Goal: Task Accomplishment & Management: Complete application form

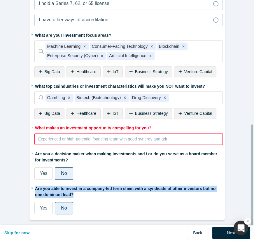
scroll to position [255, 0]
click at [196, 231] on button "Back" at bounding box center [197, 233] width 21 height 12
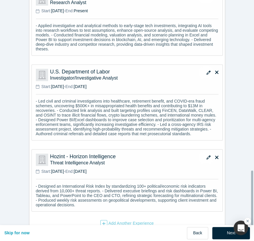
scroll to position [597, 0]
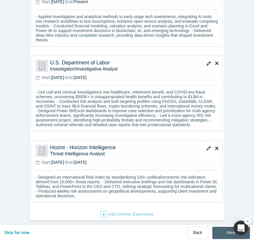
click at [227, 227] on button "Next" at bounding box center [231, 233] width 38 height 12
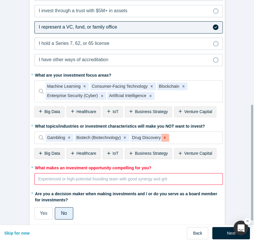
scroll to position [239, 0]
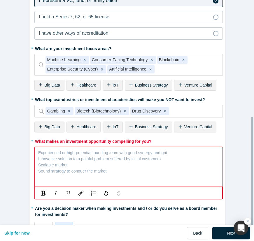
click at [162, 155] on div "rdw-editor" at bounding box center [129, 153] width 181 height 8
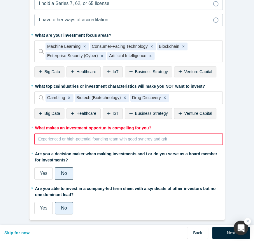
scroll to position [255, 0]
click at [47, 204] on div "* Are you able to invest in a company-led term sheet with a syndicate of other …" at bounding box center [128, 199] width 188 height 31
click at [40, 206] on span "Yes" at bounding box center [44, 208] width 8 height 5
click at [0, 0] on input "Yes" at bounding box center [0, 0] width 0 height 0
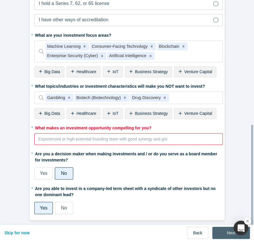
click at [217, 227] on button "Next" at bounding box center [231, 233] width 38 height 12
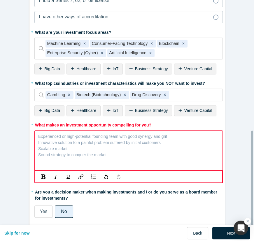
click at [88, 135] on div "rdw-editor" at bounding box center [129, 136] width 181 height 8
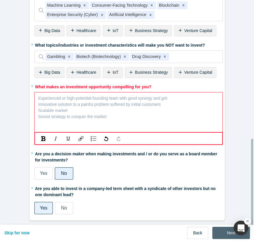
scroll to position [282, 0]
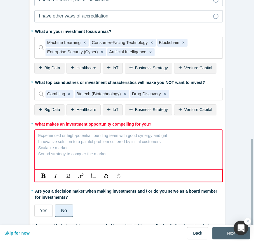
click at [225, 231] on button "Next" at bounding box center [231, 233] width 38 height 12
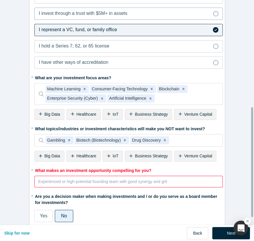
scroll to position [239, 0]
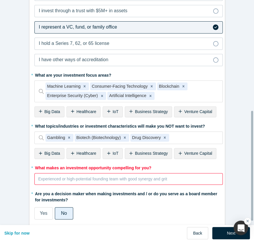
drag, startPoint x: 110, startPoint y: 173, endPoint x: 117, endPoint y: 183, distance: 11.8
click at [111, 175] on div "Experienced or high-potential founding team with good synergy and grit Innovati…" at bounding box center [128, 179] width 188 height 12
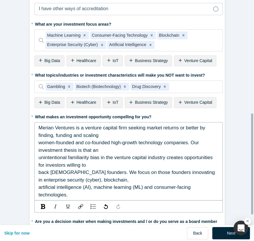
scroll to position [265, 0]
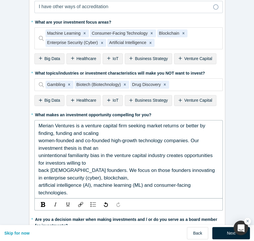
click at [39, 138] on span "women-founded and co-founded high-growth technology companies. Our investment t…" at bounding box center [120, 144] width 162 height 13
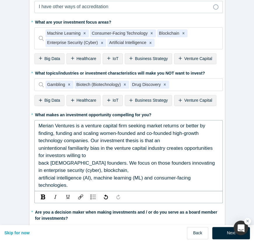
click at [39, 146] on span "unintentional familiarity bias in the venture capital industry creates opportun…" at bounding box center [127, 152] width 176 height 13
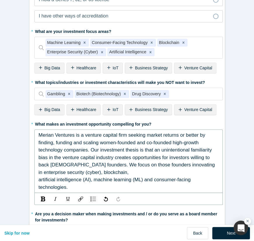
click at [36, 130] on div "Merian Ventures is a venture capital firm seeking market returns or better by f…" at bounding box center [128, 162] width 188 height 64
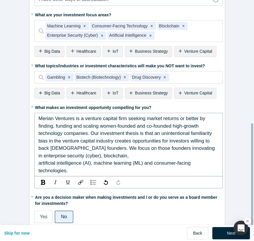
scroll to position [281, 0]
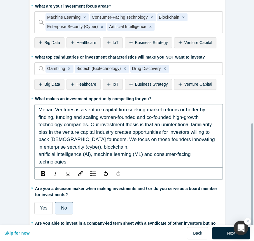
click at [39, 139] on span "back [DEMOGRAPHIC_DATA] founders. We focus on those founders innovating in ente…" at bounding box center [128, 143] width 178 height 13
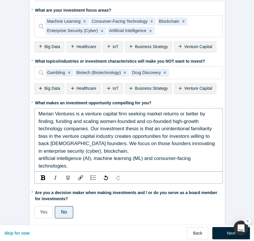
scroll to position [255, 0]
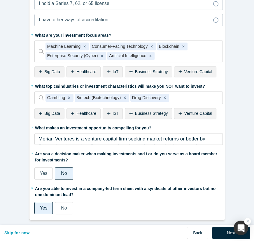
click at [154, 139] on div "Merian Ventures is a venture capital firm seeking market returns or better by f…" at bounding box center [129, 157] width 181 height 45
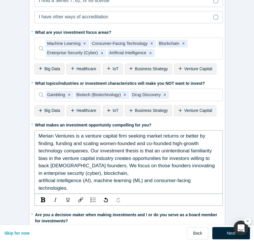
scroll to position [281, 0]
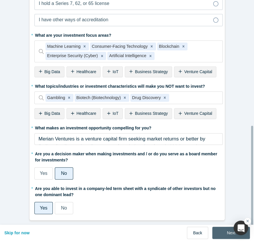
click at [220, 227] on button "Next" at bounding box center [231, 233] width 38 height 12
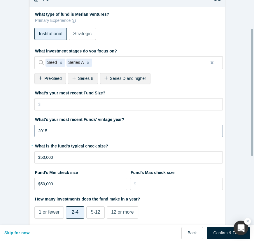
scroll to position [53, 0]
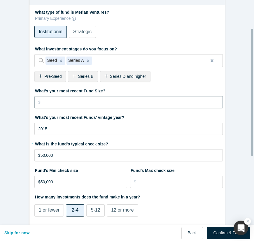
click at [108, 105] on input "tel" at bounding box center [128, 102] width 188 height 12
click at [45, 74] on span "Pre-Seed" at bounding box center [52, 76] width 17 height 5
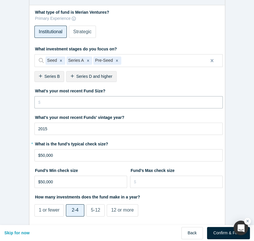
click at [135, 102] on input "tel" at bounding box center [128, 102] width 188 height 12
click at [64, 100] on input "tel" at bounding box center [128, 102] width 188 height 12
paste input "$10"
click at [96, 130] on input "2015" at bounding box center [128, 129] width 188 height 12
click at [90, 96] on input "$10" at bounding box center [128, 102] width 188 height 12
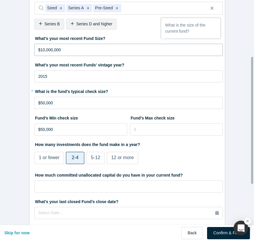
scroll to position [106, 0]
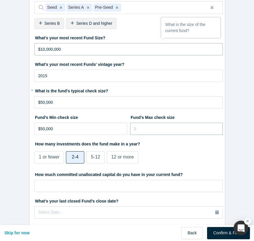
type input "$10,000,000"
click at [143, 125] on input "tel" at bounding box center [176, 129] width 93 height 12
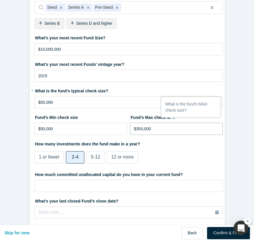
type input "$350,000"
drag, startPoint x: 89, startPoint y: 135, endPoint x: 61, endPoint y: 131, distance: 28.4
click at [61, 131] on div "Fund’s Min check size $50,000" at bounding box center [80, 126] width 93 height 27
drag, startPoint x: 61, startPoint y: 131, endPoint x: 7, endPoint y: 126, distance: 54.2
click at [6, 128] on form "VC 1/1 What type of fund is Merian Ventures? Primary Experience Institutional S…" at bounding box center [127, 129] width 254 height 396
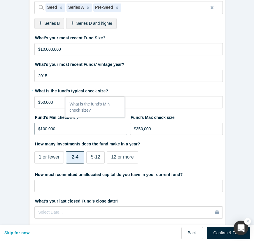
type input "$100,000"
click at [196, 175] on label "How much committed unallocated capital do you have in your current fund?" at bounding box center [128, 174] width 188 height 8
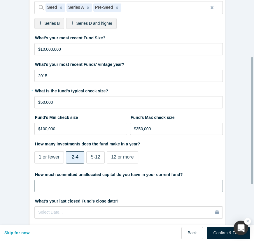
click at [153, 184] on input "tel" at bounding box center [128, 186] width 188 height 12
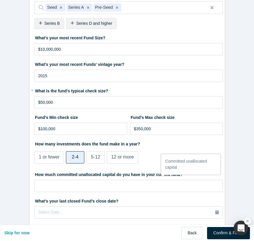
click at [118, 195] on fieldset "What type of fund is Merian Ventures? Primary Experience Institutional Strategi…" at bounding box center [128, 137] width 188 height 367
click at [120, 174] on label "How much committed unallocated capital do you have in your current fund?" at bounding box center [128, 174] width 188 height 8
click at [118, 180] on input "tel" at bounding box center [128, 186] width 188 height 12
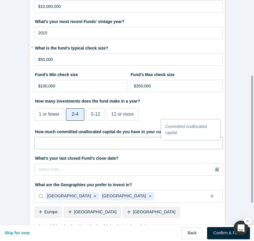
scroll to position [159, 0]
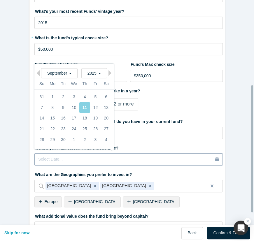
click at [128, 158] on div "Select Date..." at bounding box center [128, 159] width 181 height 6
click at [58, 166] on fieldset "What type of fund is Merian Ventures? Primary Experience Institutional Strategi…" at bounding box center [128, 84] width 188 height 367
click at [61, 160] on div "Select Date..." at bounding box center [128, 159] width 181 height 6
click at [34, 153] on button "Select Date..." at bounding box center [128, 159] width 188 height 12
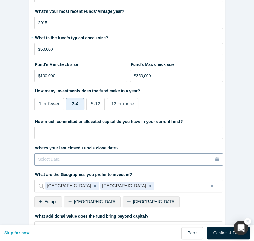
click at [82, 159] on div "Select Date..." at bounding box center [128, 159] width 181 height 6
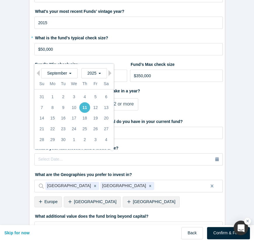
click at [85, 103] on div "11" at bounding box center [84, 107] width 11 height 11
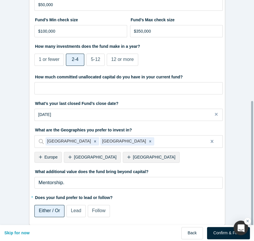
scroll to position [212, 0]
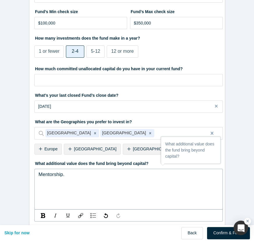
drag, startPoint x: 72, startPoint y: 176, endPoint x: 0, endPoint y: 171, distance: 72.8
click at [0, 171] on html "ALCHEMIST ACCELERATOR Registration Form Basic Information Expertise, Experience…" at bounding box center [127, 120] width 254 height 241
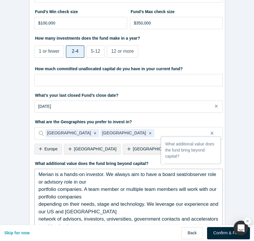
click at [39, 188] on span "portfolio companies. A team member or multiple team members will work with our …" at bounding box center [128, 193] width 179 height 13
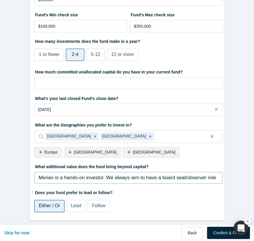
click at [35, 198] on fieldset "What type of fund is Merian Ventures? Primary Experience Institutional Strategi…" at bounding box center [128, 35] width 188 height 367
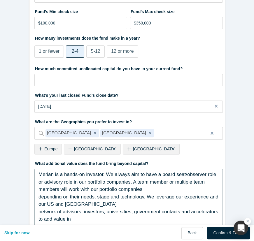
click at [52, 175] on span "Merian is a hands-on investor. We always aim to have a board seat/observer role…" at bounding box center [128, 182] width 179 height 20
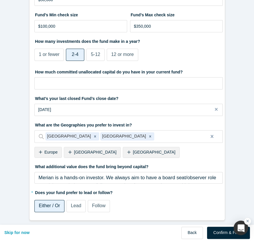
click at [36, 199] on fieldset "What type of fund is Merian Ventures? Primary Experience Institutional Strategi…" at bounding box center [128, 35] width 188 height 367
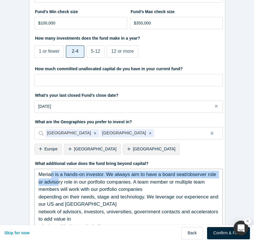
click at [49, 178] on div "Merian is a hands-on investor. We always aim to have a board seat/observer role…" at bounding box center [129, 182] width 181 height 22
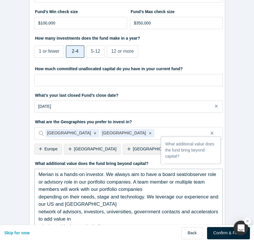
click at [39, 195] on span "depending on their needs, stage and technology. We leverage our experience and …" at bounding box center [129, 200] width 181 height 13
click at [35, 196] on fieldset "What type of fund is Merian Ventures? Primary Experience Institutional Strategi…" at bounding box center [128, 93] width 188 height 490
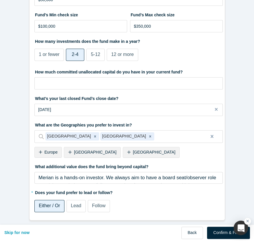
click at [45, 181] on fieldset "What type of fund is Merian Ventures? Primary Experience Institutional Strategi…" at bounding box center [128, 35] width 188 height 367
click at [45, 178] on span "Merian is a hands-on investor. We always aim to have a board seat/observer role…" at bounding box center [128, 185] width 179 height 20
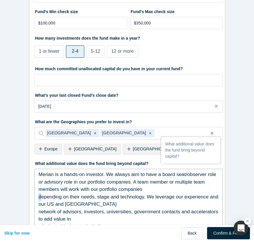
click at [39, 195] on span "depending on their needs, stage and technology. We leverage our experience and …" at bounding box center [129, 200] width 181 height 13
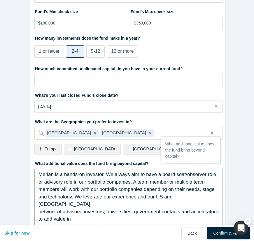
click at [39, 209] on span "network of advisors, investors, universities, government contacts and accelerat…" at bounding box center [129, 215] width 181 height 13
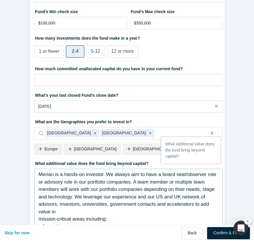
click at [39, 216] on span "mission-critical areas including:" at bounding box center [73, 219] width 69 height 6
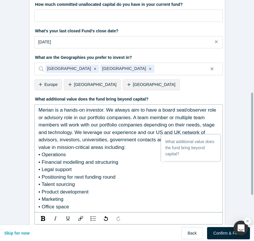
scroll to position [214, 0]
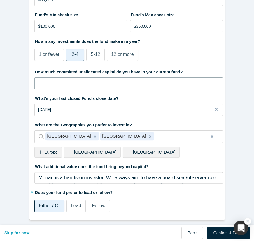
click at [101, 78] on input "tel" at bounding box center [128, 83] width 188 height 12
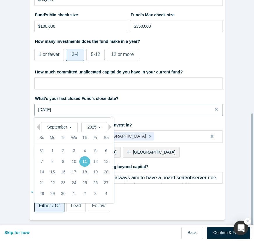
click at [112, 110] on button "[DATE]" at bounding box center [128, 110] width 188 height 12
click at [163, 77] on input "tel" at bounding box center [128, 83] width 188 height 12
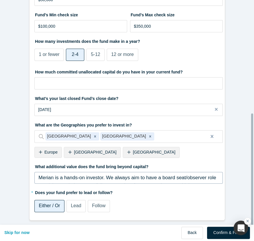
click at [102, 172] on div "Merian is a hands-on investor. We always aim to have a board seat/observer role…" at bounding box center [128, 178] width 188 height 12
click at [190, 227] on button "Back" at bounding box center [191, 233] width 21 height 12
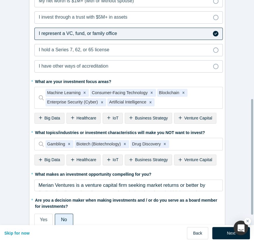
scroll to position [202, 0]
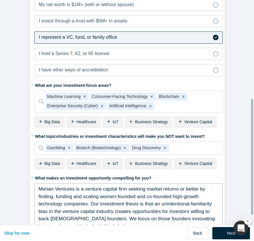
click at [71, 189] on span "Merian Ventures is a venture capital firm seeking market returns or better by f…" at bounding box center [128, 207] width 178 height 43
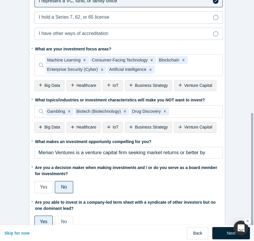
scroll to position [239, 0]
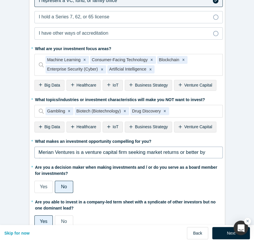
click at [132, 150] on span "Merian Ventures is a venture capital firm seeking market returns or better by f…" at bounding box center [128, 171] width 178 height 43
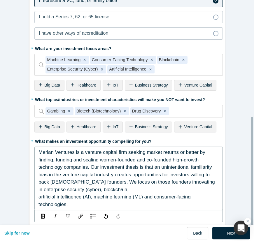
click at [79, 167] on span "Merian Ventures is a venture capital firm seeking market returns or better by f…" at bounding box center [128, 171] width 178 height 43
click at [134, 150] on span "Merian Ventures is a venture capital firm seeking market returns or better by f…" at bounding box center [128, 171] width 178 height 43
click at [134, 151] on span "Merian Ventures is a venture capital firm seeking market returns or better by f…" at bounding box center [128, 171] width 178 height 43
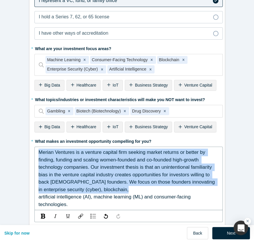
click at [134, 151] on span "Merian Ventures is a venture capital firm seeking market returns or better by f…" at bounding box center [128, 171] width 178 height 43
click at [166, 176] on span "Merian Ventures is a venture capital firm seeking market returns or better by f…" at bounding box center [128, 171] width 178 height 43
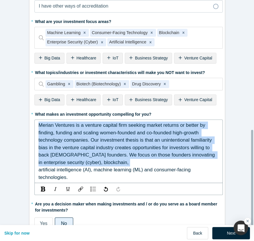
scroll to position [292, 0]
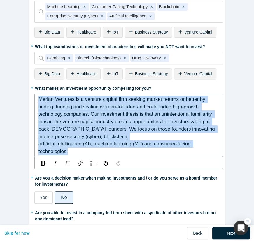
drag, startPoint x: 211, startPoint y: 136, endPoint x: 60, endPoint y: 104, distance: 154.5
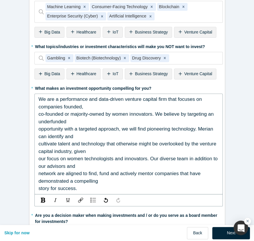
click at [39, 114] on span "co-founded or majority-owned by women innovators. We believe by targeting an un…" at bounding box center [127, 117] width 176 height 13
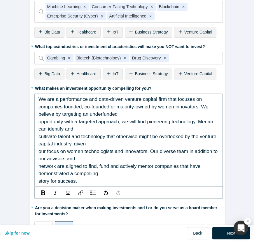
click at [39, 120] on span "opportunity with a targeted approach, we will find pioneering technology. Meria…" at bounding box center [127, 125] width 176 height 13
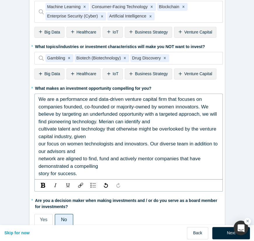
click at [39, 130] on span "cultivate talent and technology that otherwise might be overlooked by the ventu…" at bounding box center [128, 132] width 179 height 13
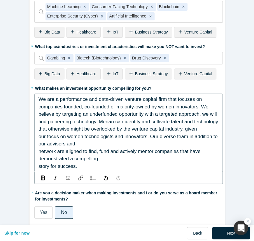
click at [39, 136] on span "our focus on women technologists and innovators. Our diverse team in addition t…" at bounding box center [129, 140] width 181 height 13
click at [39, 149] on span "network are aligned to find, fund and actively mentor companies that have demon…" at bounding box center [120, 155] width 163 height 13
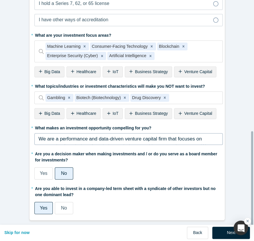
scroll to position [255, 0]
click at [35, 150] on fieldset "* Are you an accredited investor? Yes No My income is $200K+ (or $300K+ with sp…" at bounding box center [128, 60] width 188 height 317
click at [42, 136] on span "We are a performance and data-driven venture capital firm that focuses on compa…" at bounding box center [129, 165] width 181 height 58
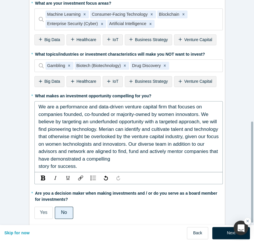
click at [39, 151] on span "We are a performance and data-driven venture capital firm that focuses on compa…" at bounding box center [129, 133] width 181 height 58
click at [39, 157] on span "We are a performance and data-driven venture capital firm that focuses on compa…" at bounding box center [129, 133] width 181 height 58
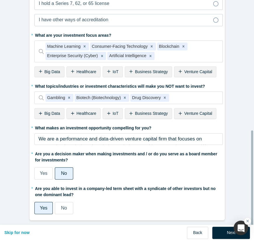
click at [36, 158] on fieldset "* Are you an accredited investor? Yes No My income is $200K+ (or $300K+ with sp…" at bounding box center [128, 60] width 188 height 317
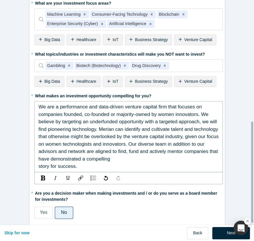
click at [41, 138] on span "We are a performance and data-driven venture capital firm that focuses on compa…" at bounding box center [129, 133] width 181 height 58
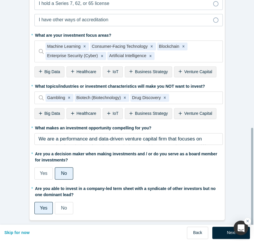
click at [36, 158] on fieldset "* Are you an accredited investor? Yes No My income is $200K+ (or $300K+ with sp…" at bounding box center [128, 60] width 188 height 317
click at [42, 133] on div "We are a performance and data-driven venture capital firm that focuses on compa…" at bounding box center [128, 139] width 188 height 12
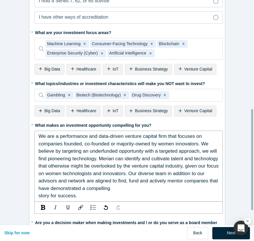
click at [39, 188] on span "We are a performance and data-driven venture capital firm that focuses on compa…" at bounding box center [129, 163] width 181 height 58
click at [39, 197] on span "story for success." at bounding box center [58, 196] width 39 height 6
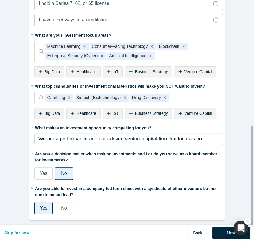
scroll to position [255, 0]
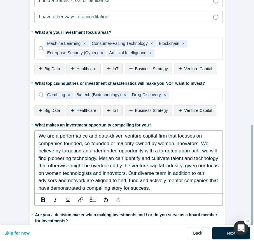
click at [135, 133] on span "We are a performance and data-driven venture capital firm that focuses on compa…" at bounding box center [129, 162] width 181 height 58
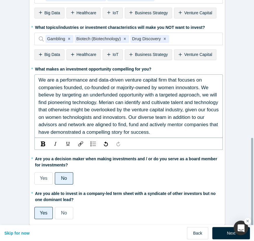
scroll to position [319, 0]
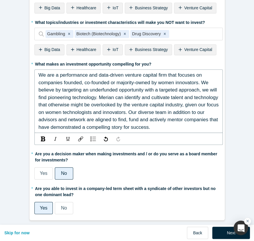
click at [221, 225] on div "Skip for now Back Next" at bounding box center [127, 233] width 254 height 16
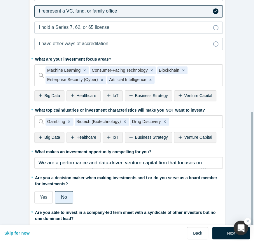
scroll to position [228, 0]
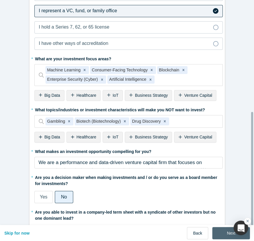
click at [222, 228] on button "Next" at bounding box center [231, 233] width 38 height 12
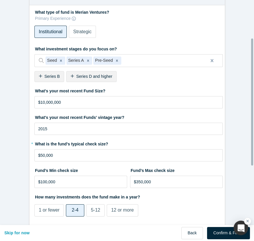
scroll to position [79, 0]
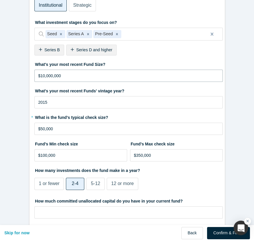
click at [39, 77] on input "$10,000,000" at bounding box center [128, 76] width 188 height 12
type input "$10,000,000"
click at [95, 99] on input "2015" at bounding box center [128, 102] width 188 height 12
click at [99, 125] on input "$50,000" at bounding box center [128, 129] width 188 height 12
click at [71, 125] on input "$50,000" at bounding box center [128, 129] width 188 height 12
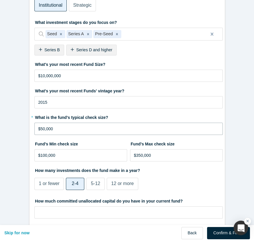
click at [71, 125] on input "$50,000" at bounding box center [128, 129] width 188 height 12
type input "$200,000"
click at [104, 141] on label "Fund’s Min check size" at bounding box center [80, 143] width 93 height 8
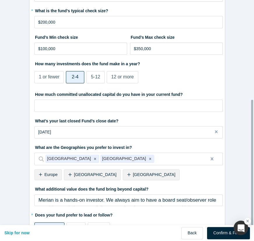
scroll to position [212, 0]
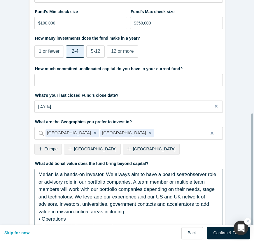
click at [150, 175] on span "Merian is a hands-on investor. We always aim to have a board seat/observer role…" at bounding box center [128, 193] width 179 height 43
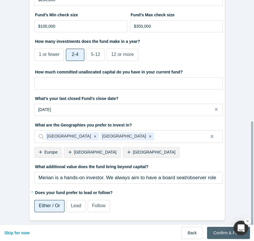
click at [221, 227] on button "Confirm & Finish" at bounding box center [228, 233] width 43 height 12
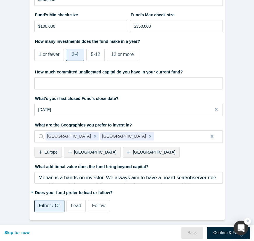
click at [224, 227] on div "Confirm & Finish" at bounding box center [228, 233] width 43 height 12
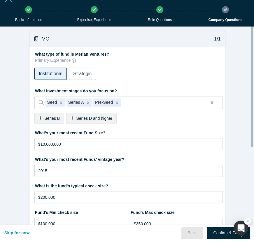
scroll to position [0, 0]
